Goal: Task Accomplishment & Management: Manage account settings

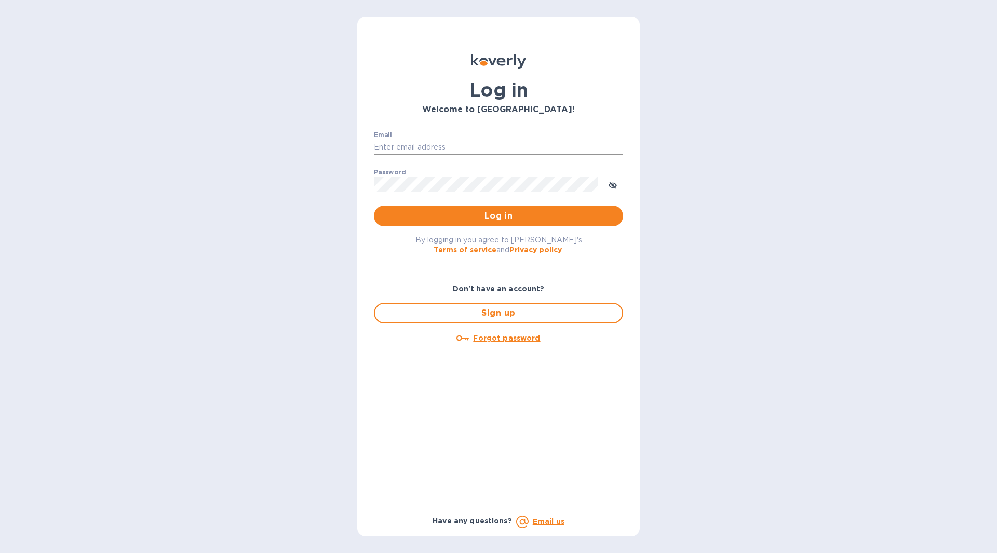
click at [462, 146] on input "Email" at bounding box center [498, 148] width 249 height 16
type input "carolina@dryfarmwines.com"
click at [501, 224] on button "Log in" at bounding box center [498, 216] width 249 height 21
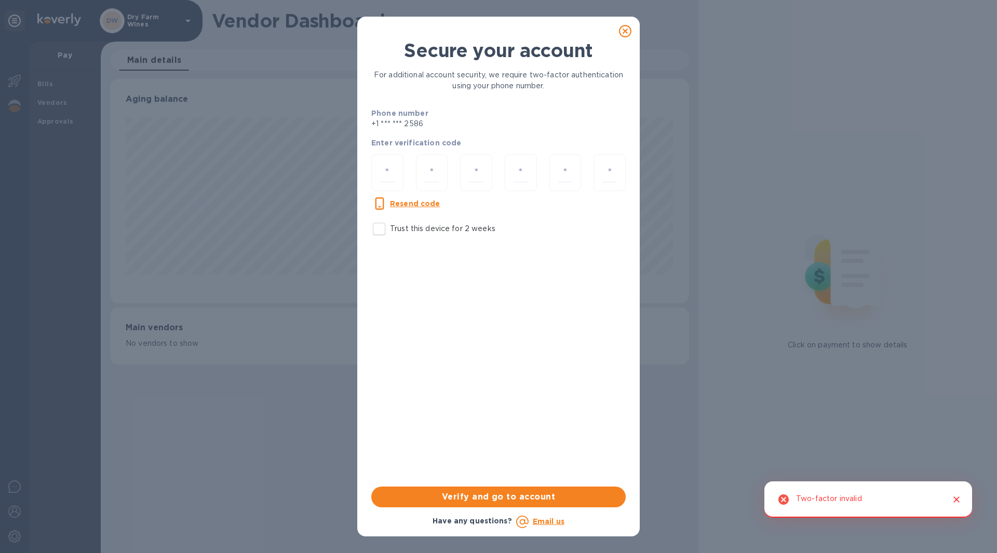
scroll to position [224, 579]
click at [382, 230] on input "Trust this device for 2 weeks" at bounding box center [379, 229] width 22 height 22
checkbox input "true"
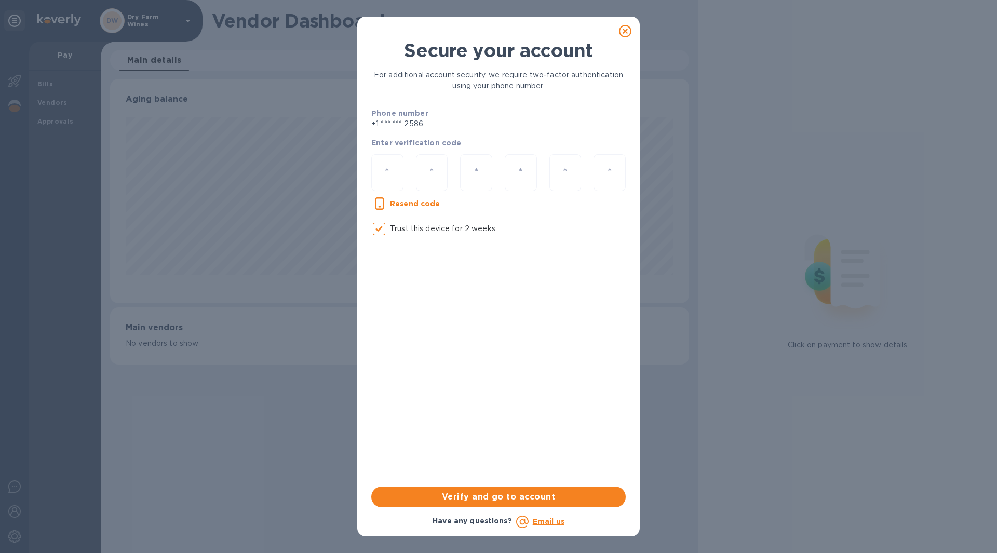
click at [376, 176] on div at bounding box center [387, 172] width 32 height 37
type input "3"
type input "6"
type input "1"
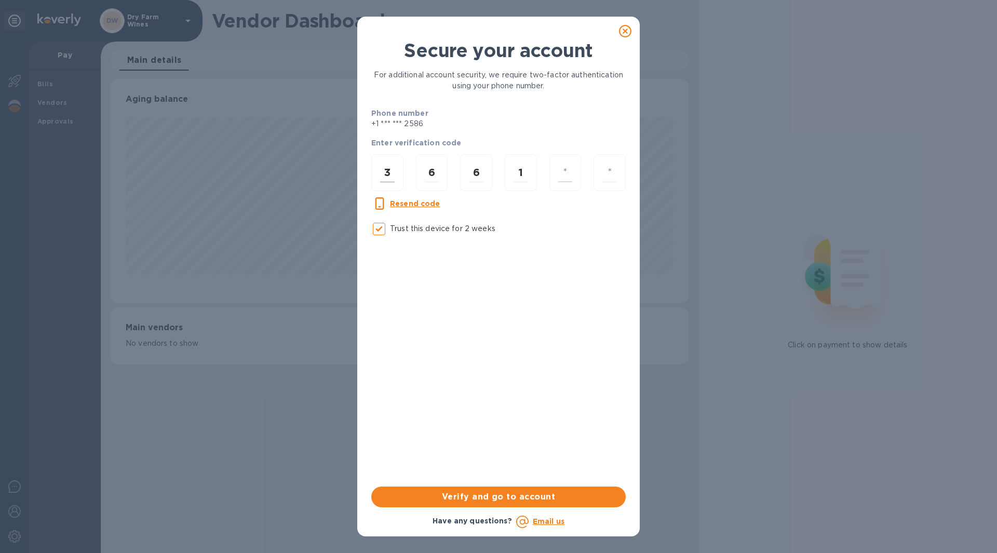
type input "4"
type input "2"
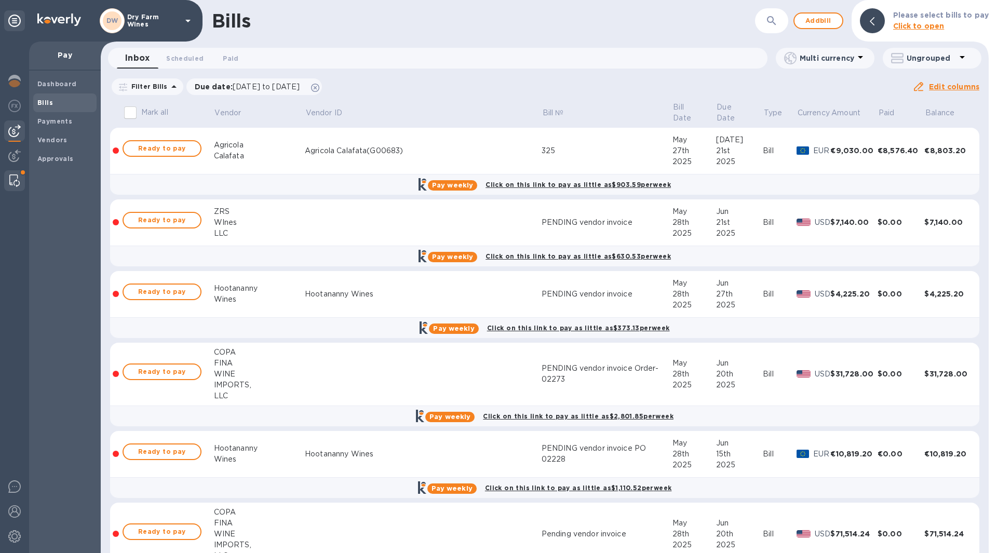
click at [10, 177] on img at bounding box center [14, 181] width 10 height 12
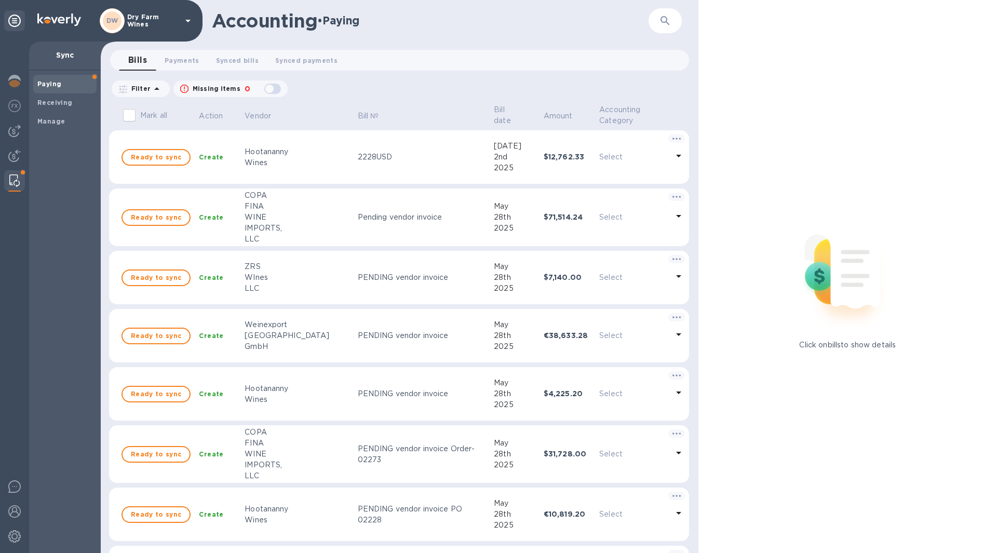
click at [14, 185] on img at bounding box center [14, 181] width 10 height 12
click at [189, 61] on span "Payments 0" at bounding box center [182, 60] width 35 height 11
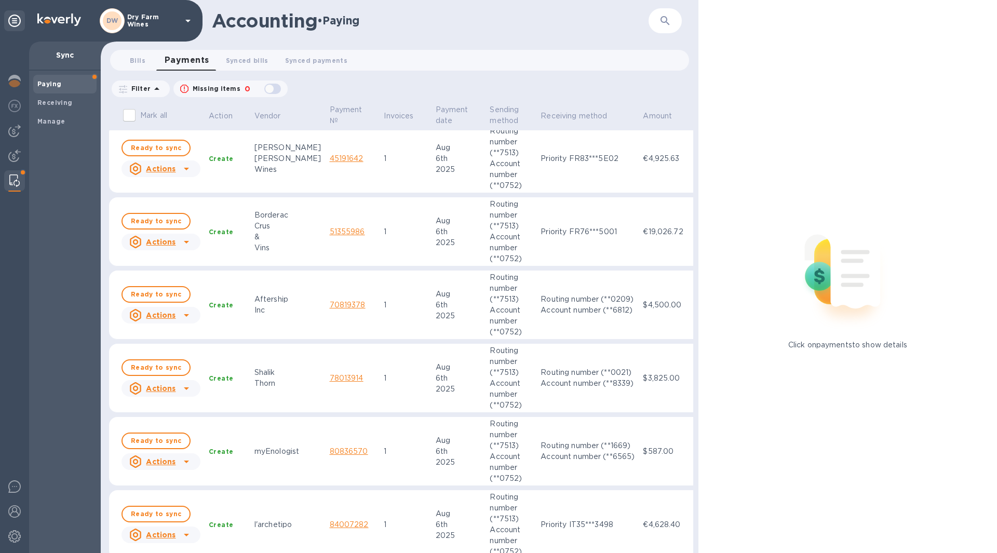
scroll to position [608, 0]
